Goal: Obtain resource: Download file/media

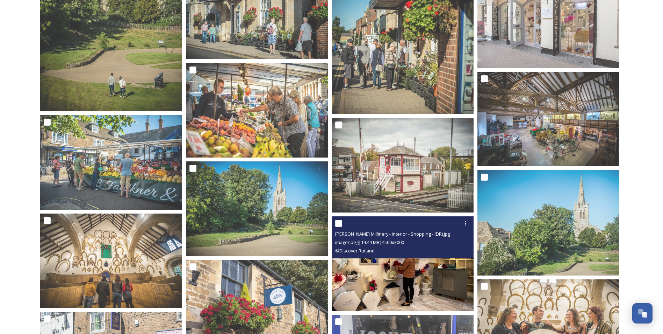
scroll to position [560, 0]
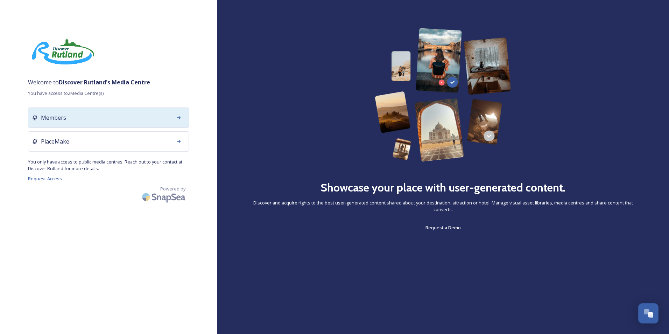
click at [180, 115] on icon at bounding box center [179, 118] width 6 height 6
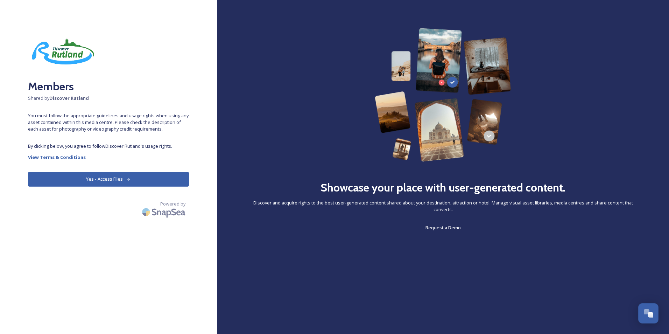
click at [100, 175] on button "Yes - Access Files" at bounding box center [108, 179] width 161 height 14
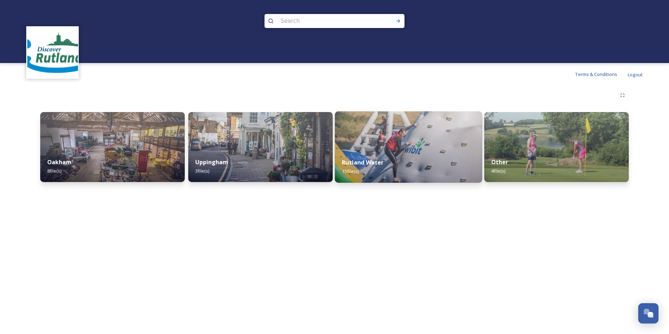
click at [400, 148] on img at bounding box center [408, 146] width 147 height 71
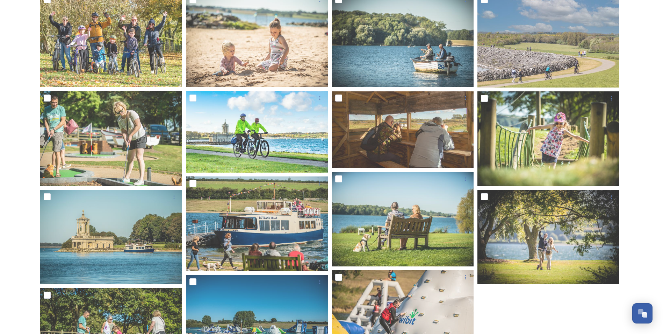
scroll to position [175, 0]
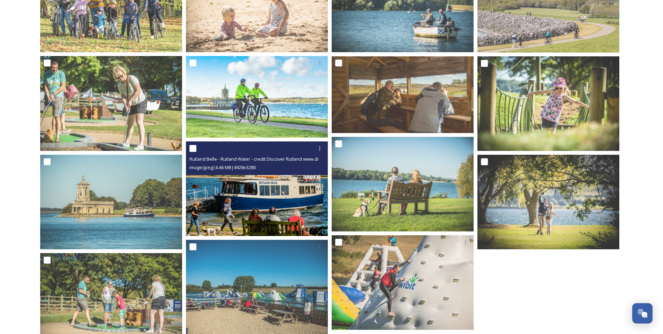
click at [193, 148] on input "checkbox" at bounding box center [193, 148] width 7 height 7
checkbox input "true"
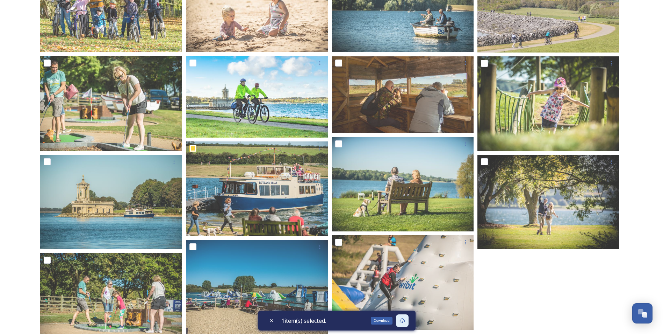
click at [403, 318] on icon at bounding box center [403, 321] width 6 height 6
